Goal: Find specific page/section: Find specific page/section

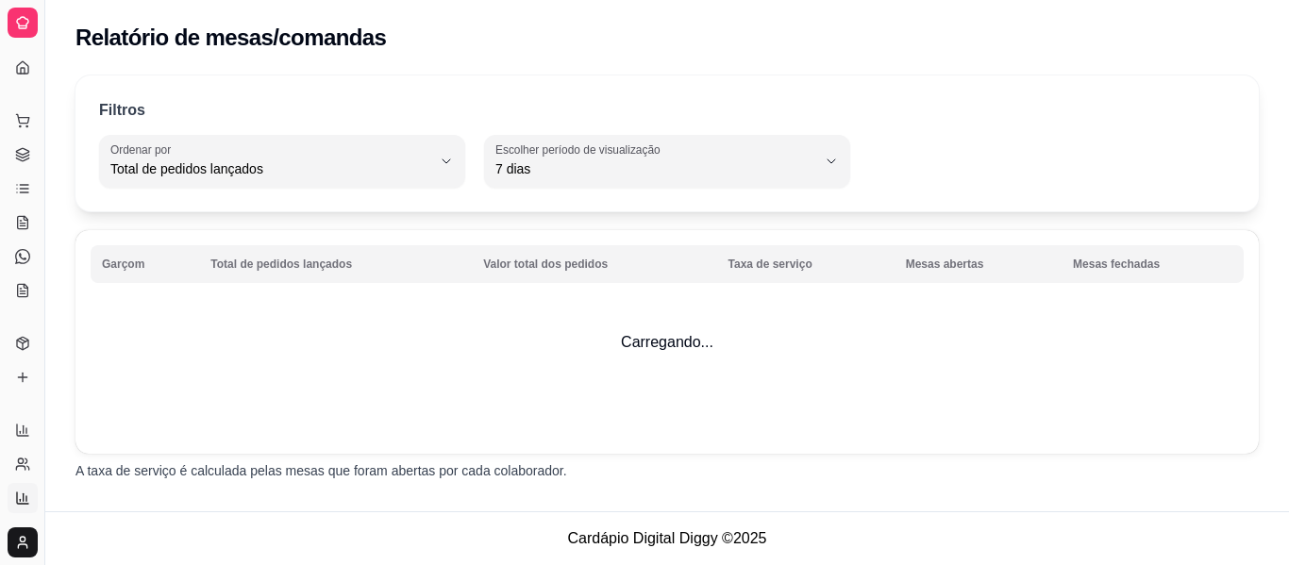
select select "TOTAL_OF_ORDERS"
select select "7"
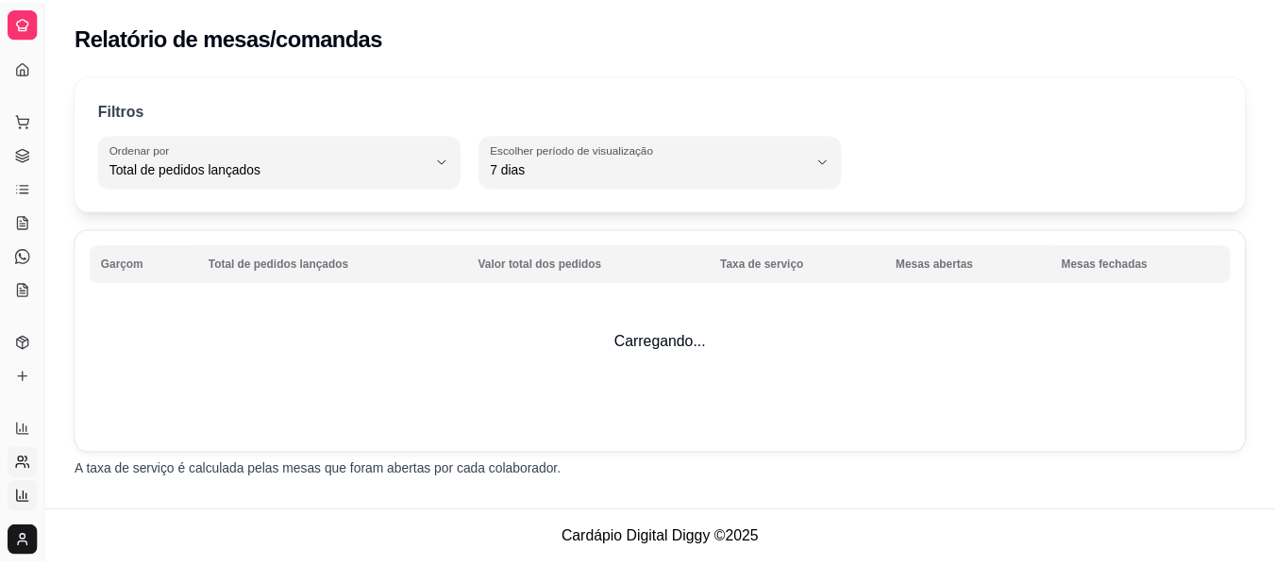
scroll to position [412, 0]
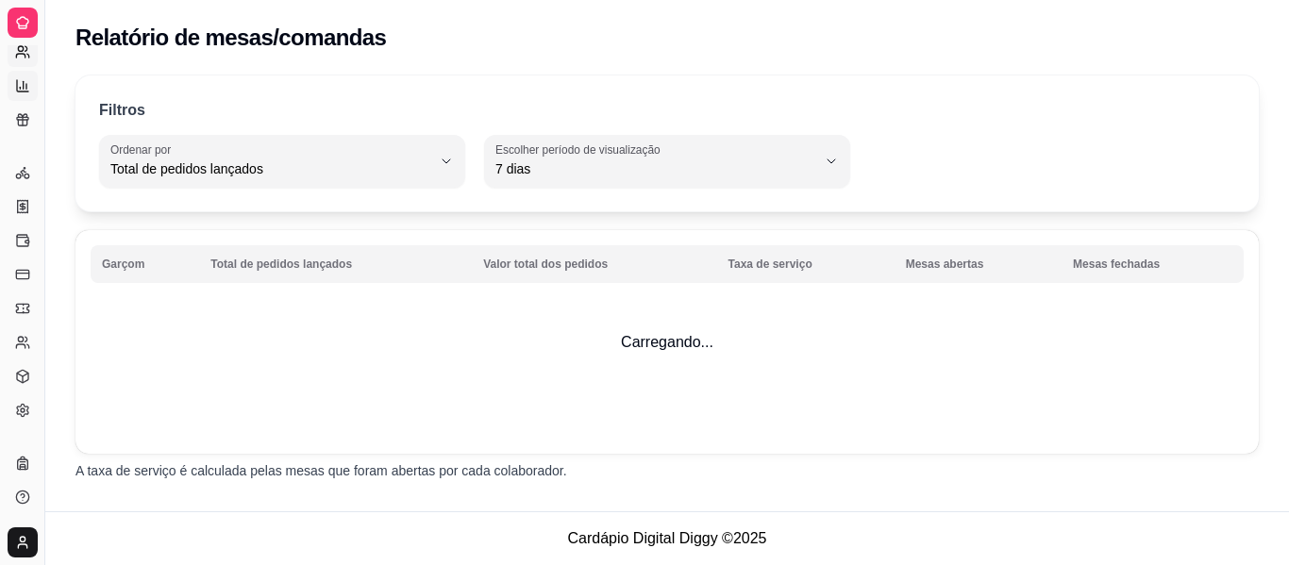
click at [27, 52] on icon at bounding box center [22, 51] width 15 height 15
select select "30"
select select "HIGHEST_TOTAL_SPENT_WITH_ORDERS"
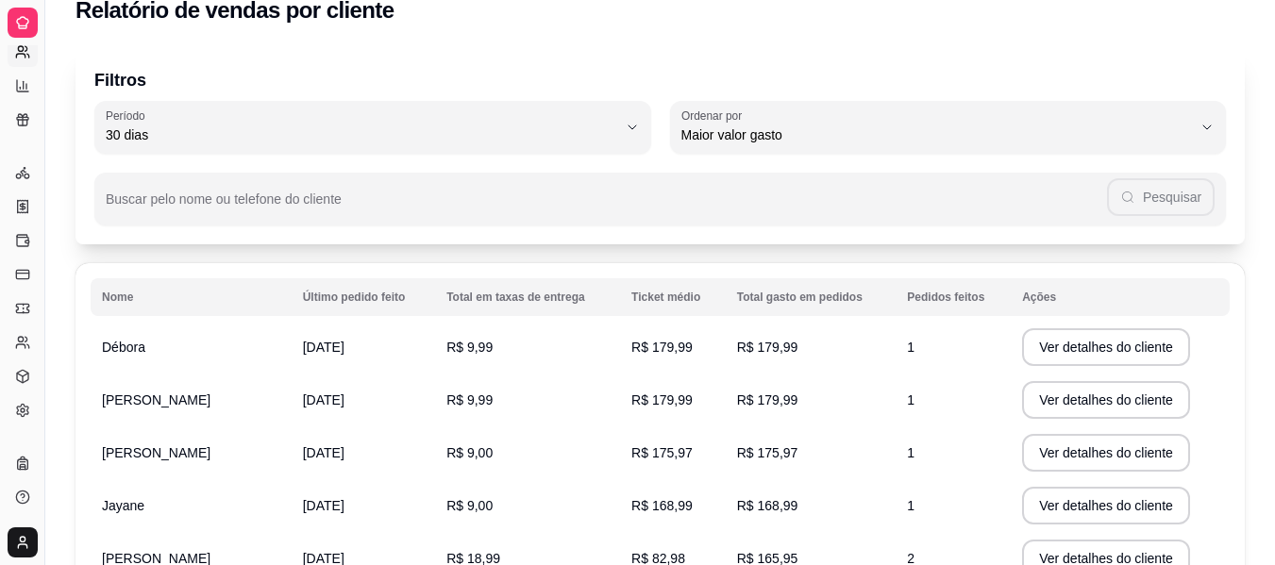
click at [19, 21] on icon at bounding box center [22, 22] width 15 height 15
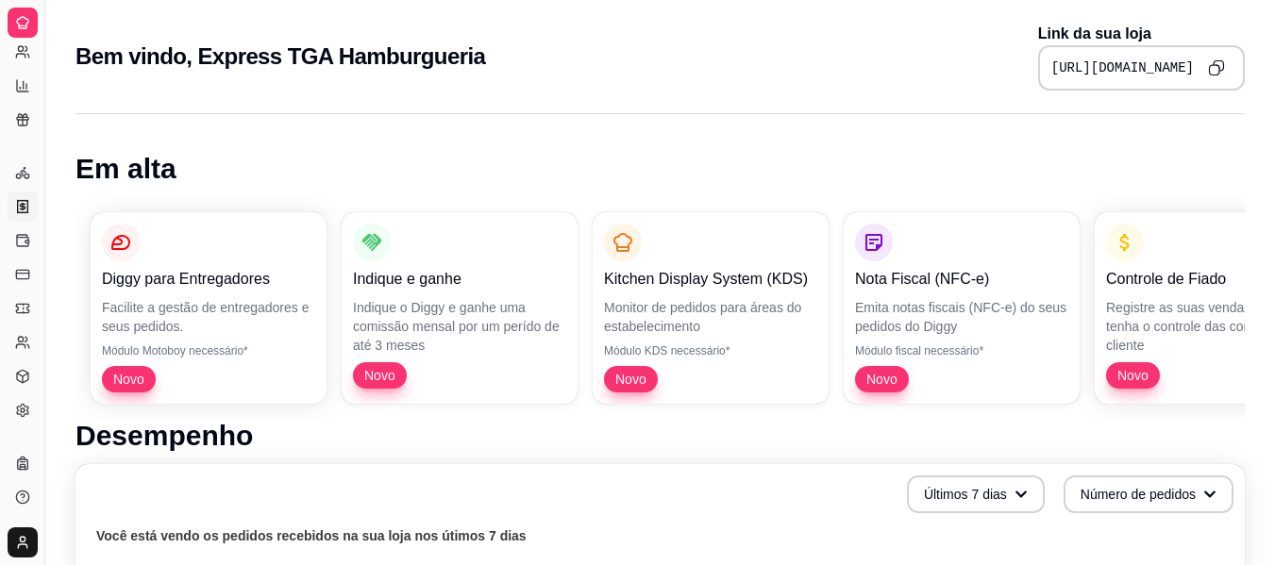
click at [24, 215] on link "Nota Fiscal (NFC-e)" at bounding box center [23, 207] width 30 height 30
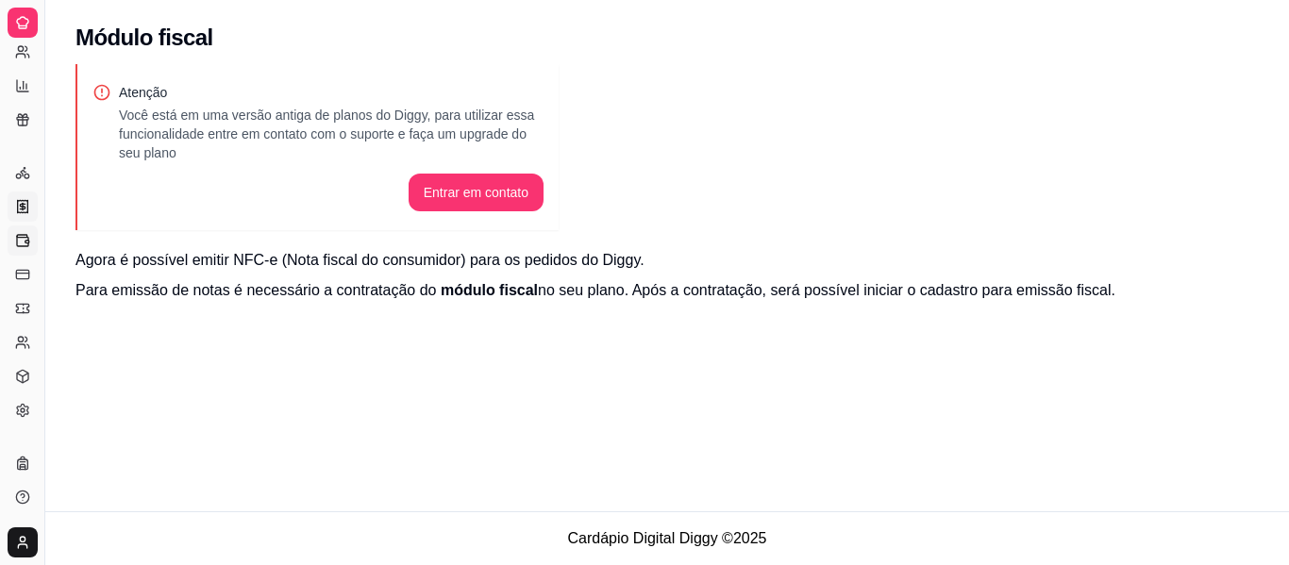
click at [29, 238] on icon at bounding box center [22, 240] width 15 height 15
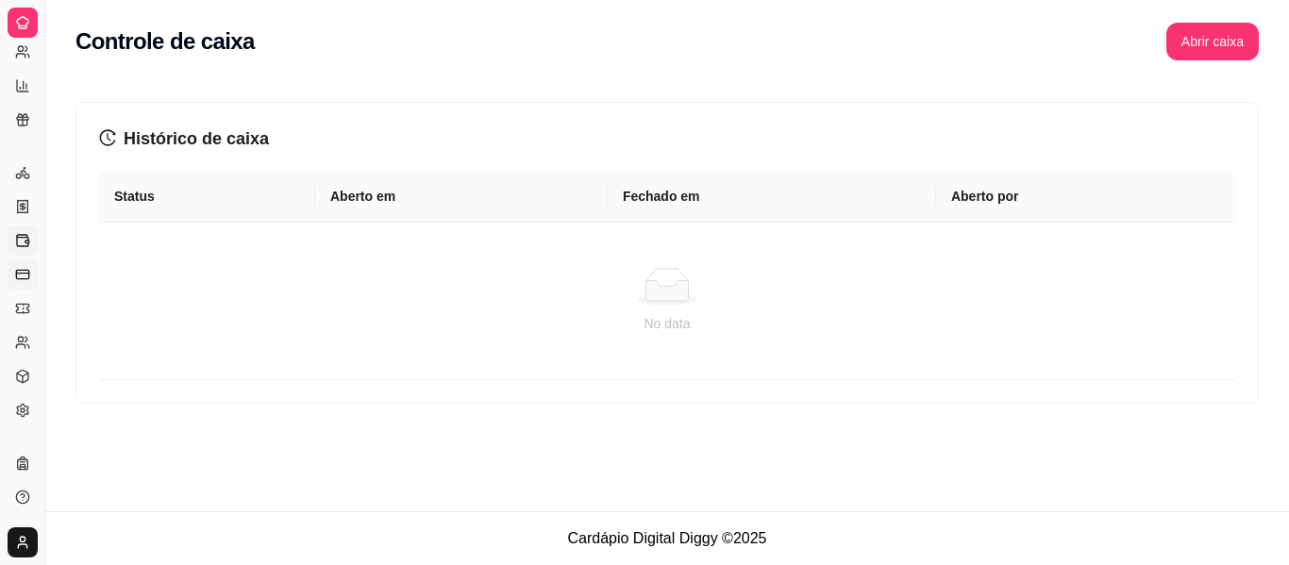
click at [22, 277] on icon at bounding box center [22, 274] width 15 height 15
